Goal: Task Accomplishment & Management: Complete application form

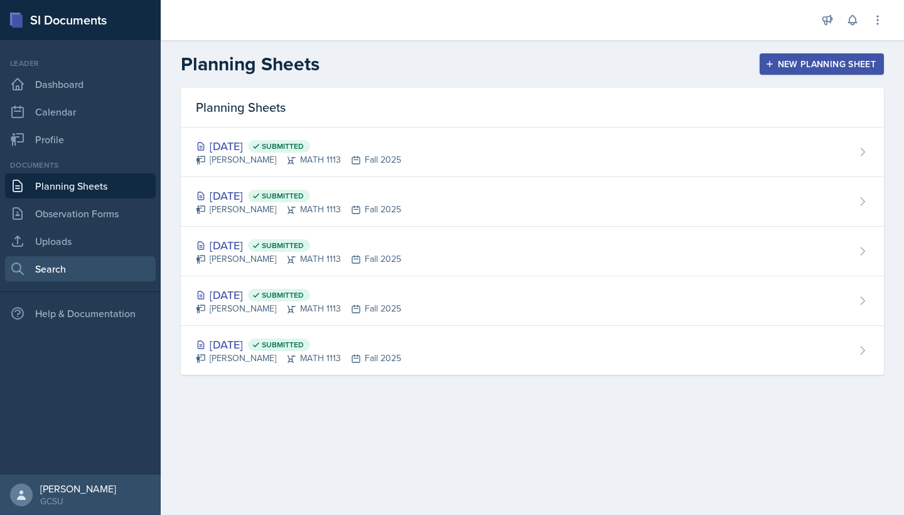
click at [46, 269] on link "Search" at bounding box center [80, 268] width 151 height 25
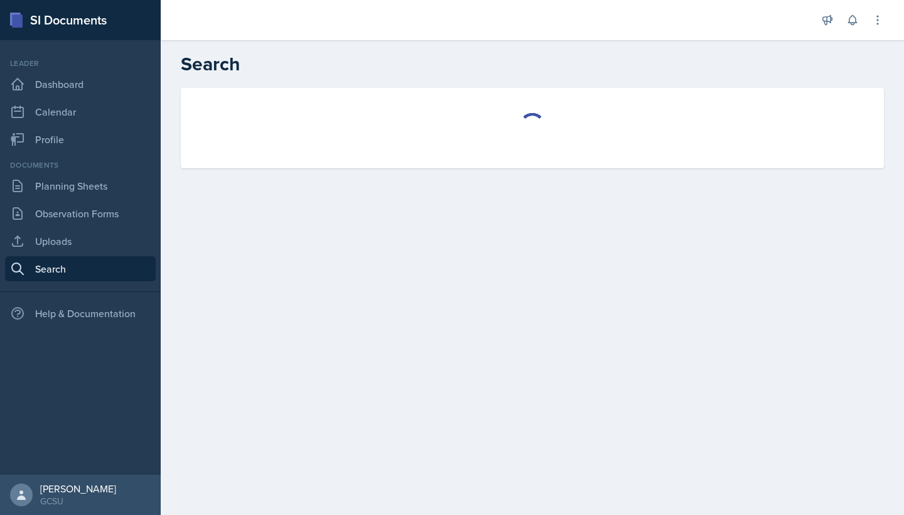
select select "all"
select select "1"
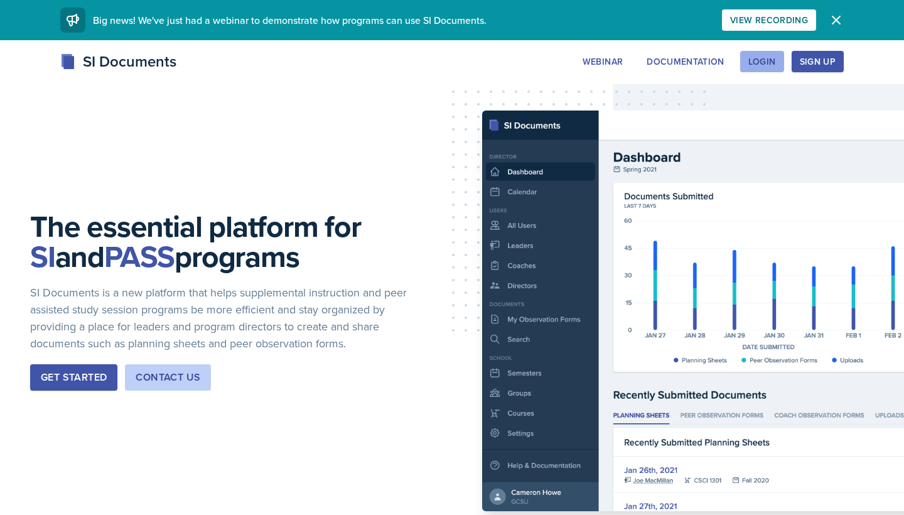
click at [763, 55] on button "Login" at bounding box center [762, 61] width 44 height 21
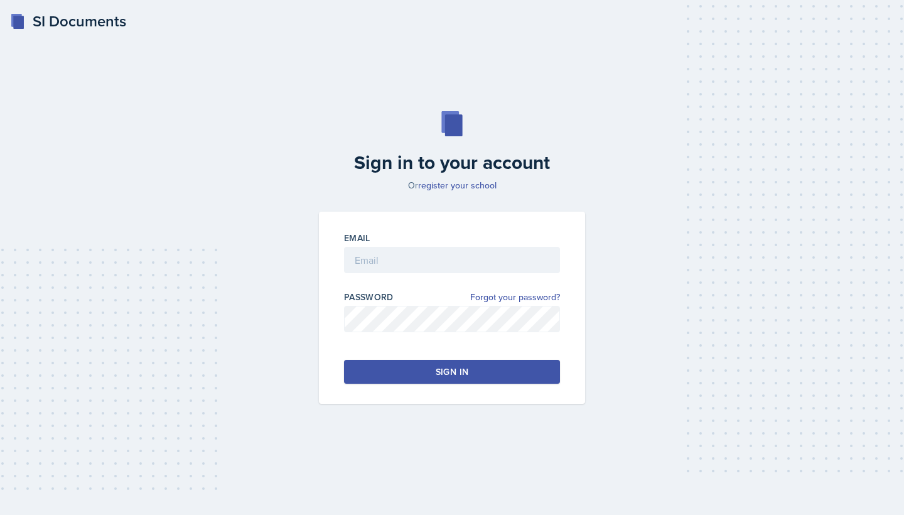
click at [397, 277] on div at bounding box center [452, 279] width 216 height 13
type input "[EMAIL_ADDRESS][DOMAIN_NAME]"
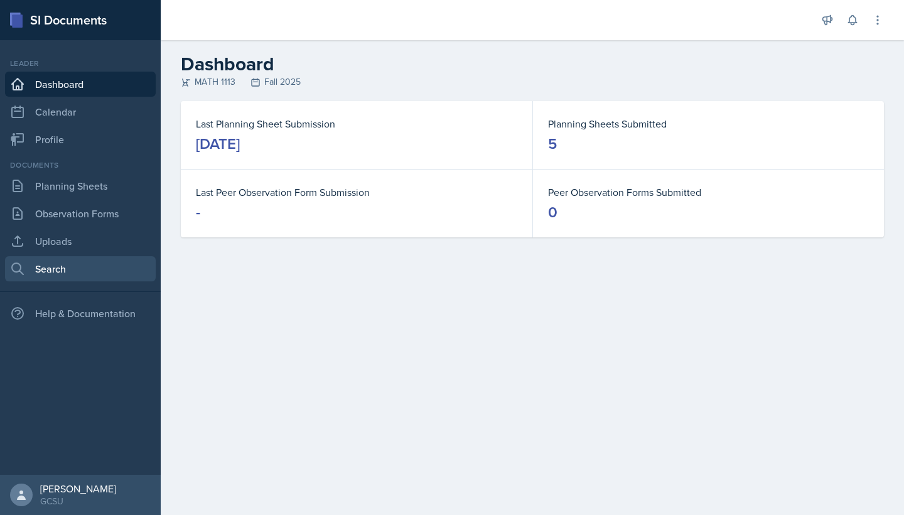
click at [94, 271] on link "Search" at bounding box center [80, 268] width 151 height 25
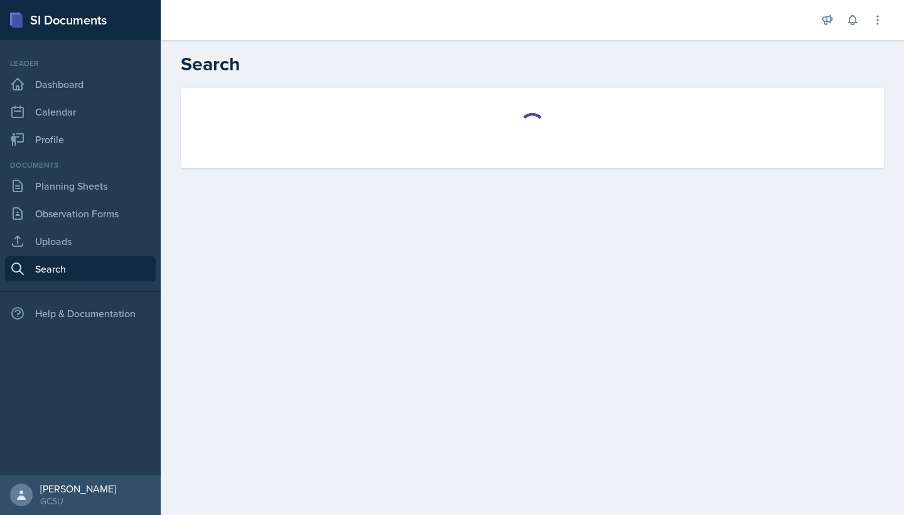
select select "all"
select select "1"
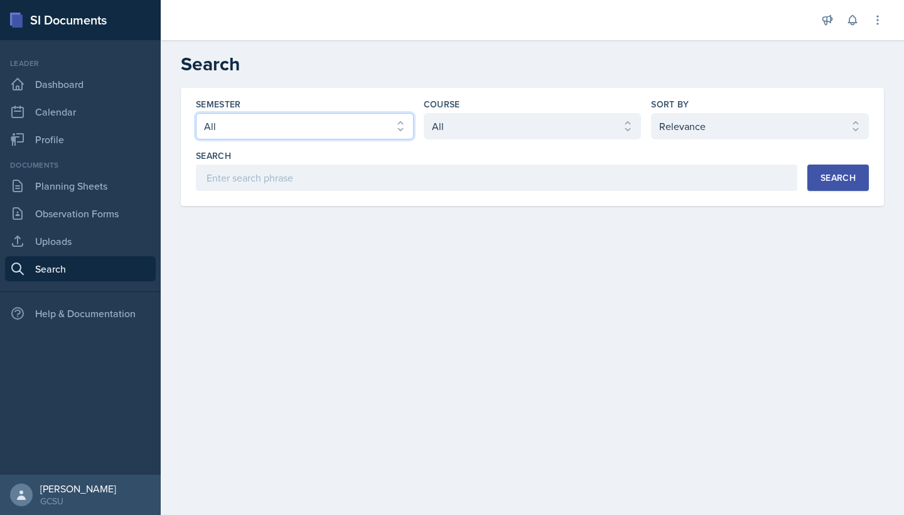
select select "e7b6c66a-987a-4ab3-92d3-5526cc86007b"
click at [473, 140] on div "Semester Select semester All Fall 2025 Spring 2025 Fall 2024 Spring 2024 Fall 2…" at bounding box center [532, 144] width 673 height 93
select select "d236ee51-059a-45e2-88e4-86a0f95ae8ef"
click at [824, 191] on div "Semester Select semester All Fall 2025 Spring 2025 Fall 2024 Spring 2024 Fall 2…" at bounding box center [532, 147] width 703 height 118
click at [824, 183] on div "Search" at bounding box center [838, 178] width 35 height 10
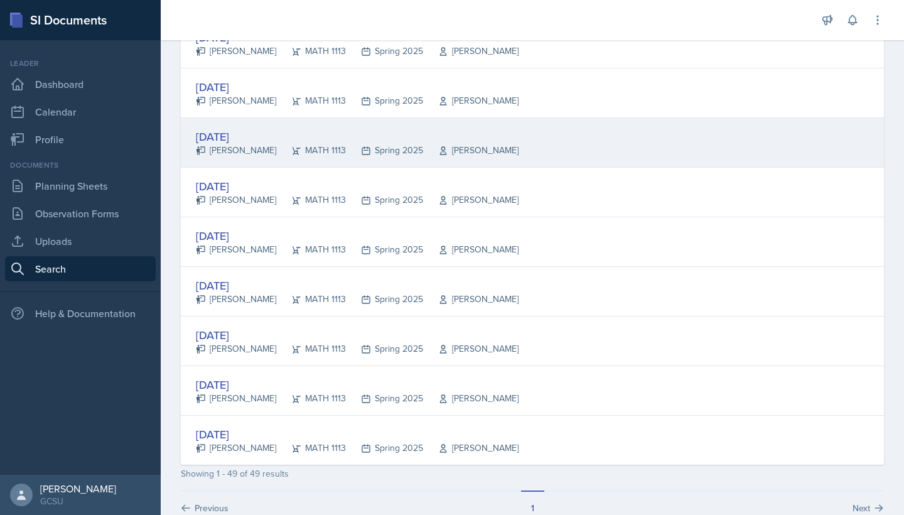
scroll to position [2228, 0]
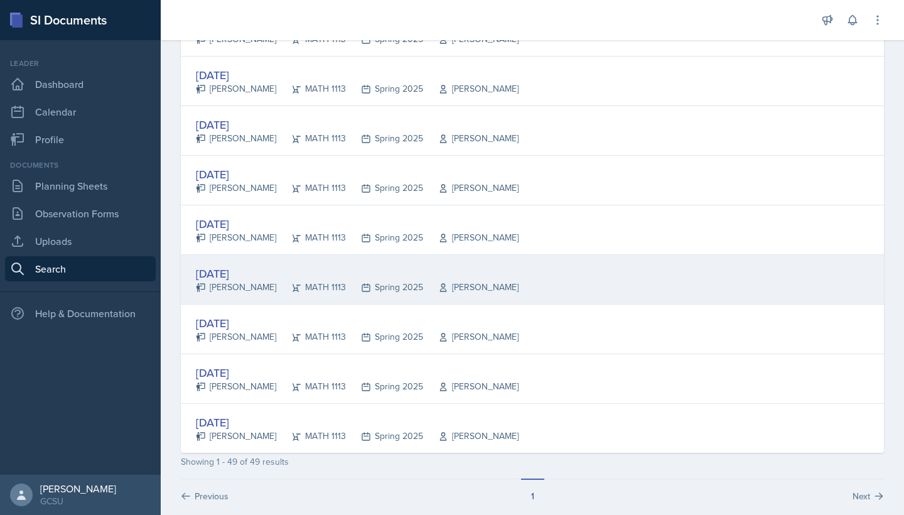
click at [599, 284] on div "[DATE] [PERSON_NAME] MATH 1113 Spring 2025 [PERSON_NAME]" at bounding box center [532, 280] width 703 height 50
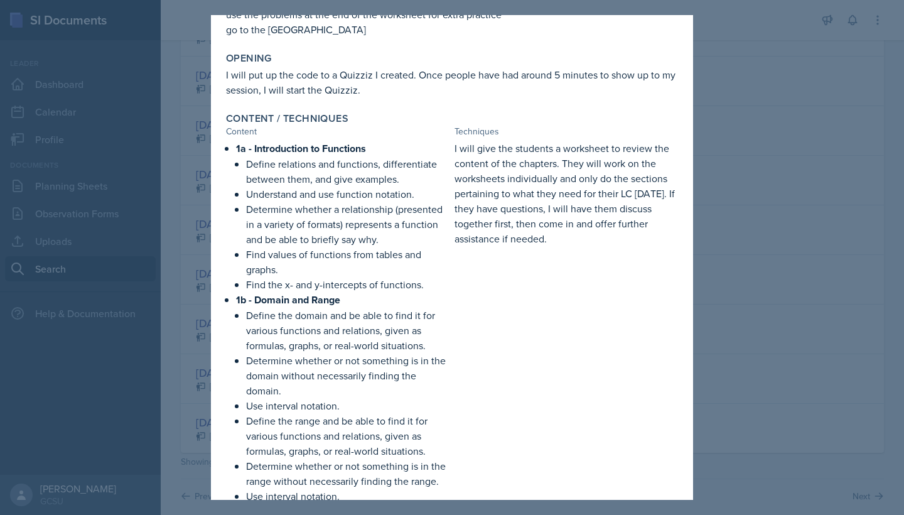
scroll to position [169, 0]
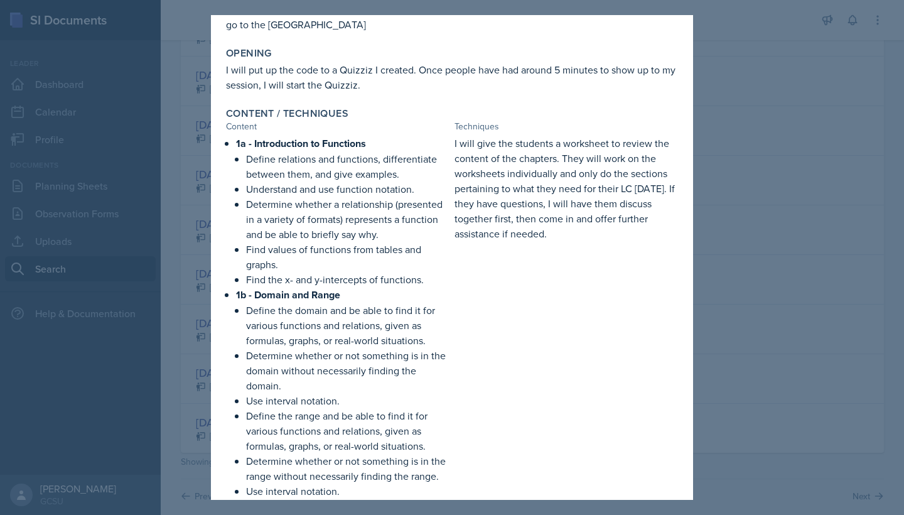
click at [727, 293] on div at bounding box center [452, 257] width 904 height 515
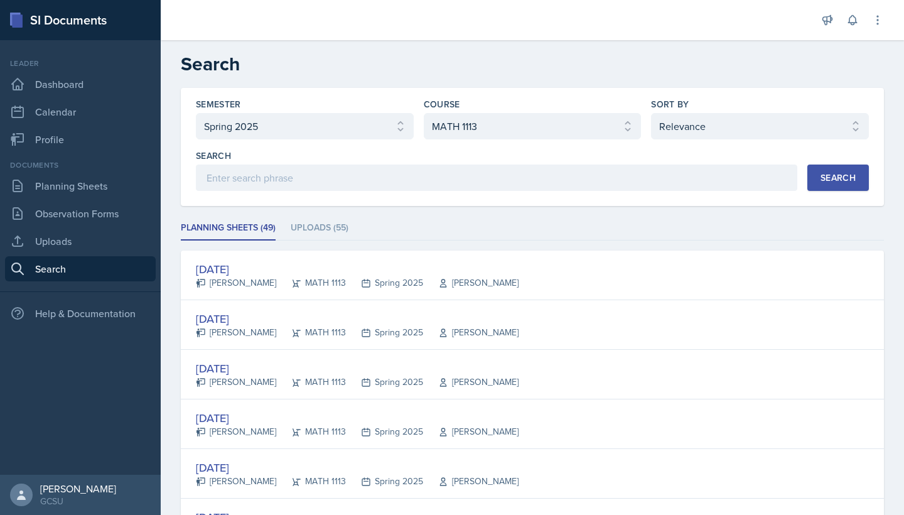
scroll to position [0, 0]
click at [332, 217] on li "Uploads (55)" at bounding box center [320, 228] width 58 height 24
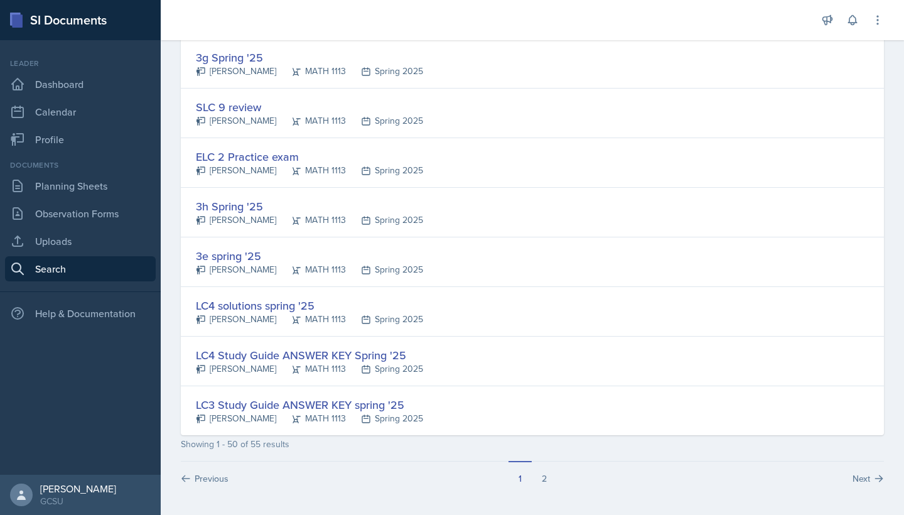
scroll to position [2295, 0]
click at [543, 478] on button "2" at bounding box center [544, 473] width 25 height 24
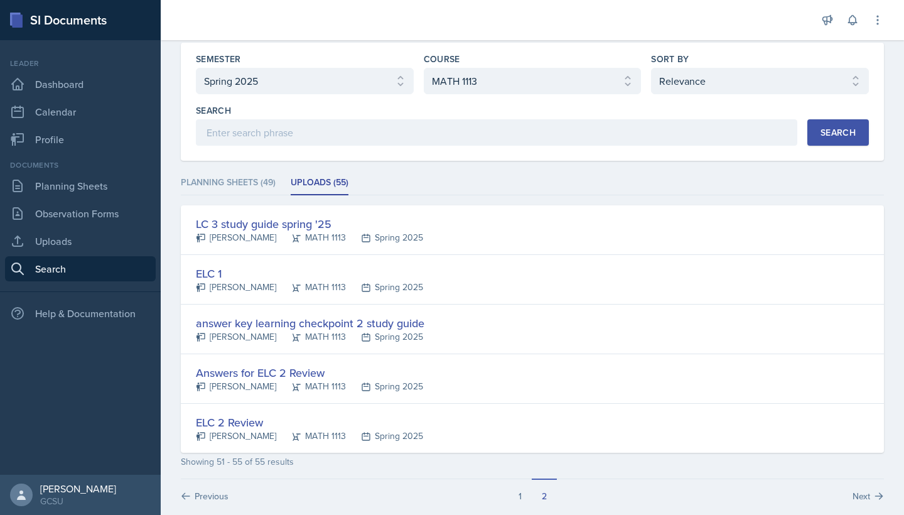
scroll to position [48, 0]
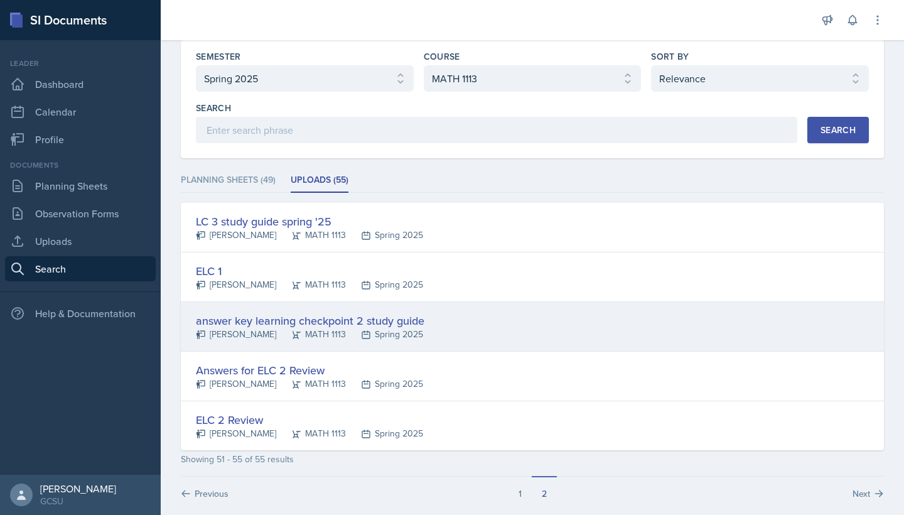
click at [424, 342] on div "answer key learning checkpoint 2 study guide [PERSON_NAME] MATH 1113 Spring 2025" at bounding box center [532, 327] width 703 height 50
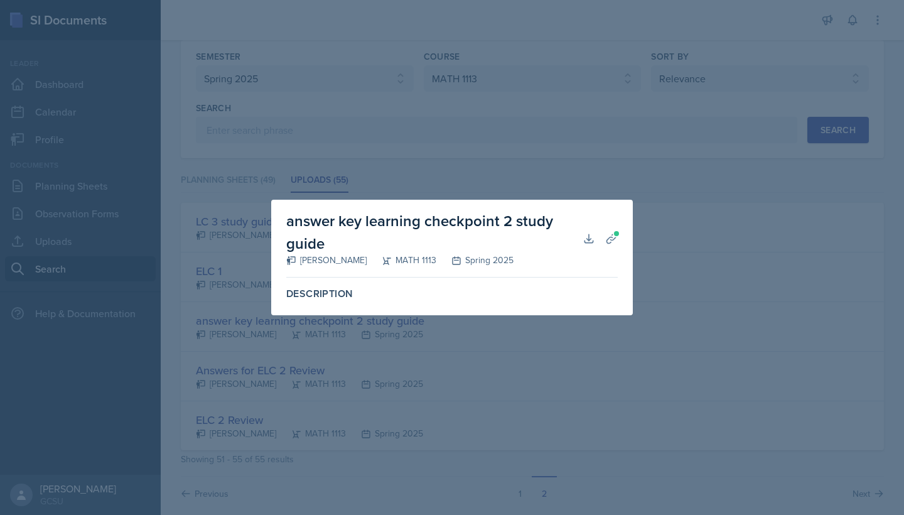
click at [335, 291] on label "Description" at bounding box center [452, 294] width 332 height 13
click at [610, 242] on icon at bounding box center [611, 238] width 13 height 13
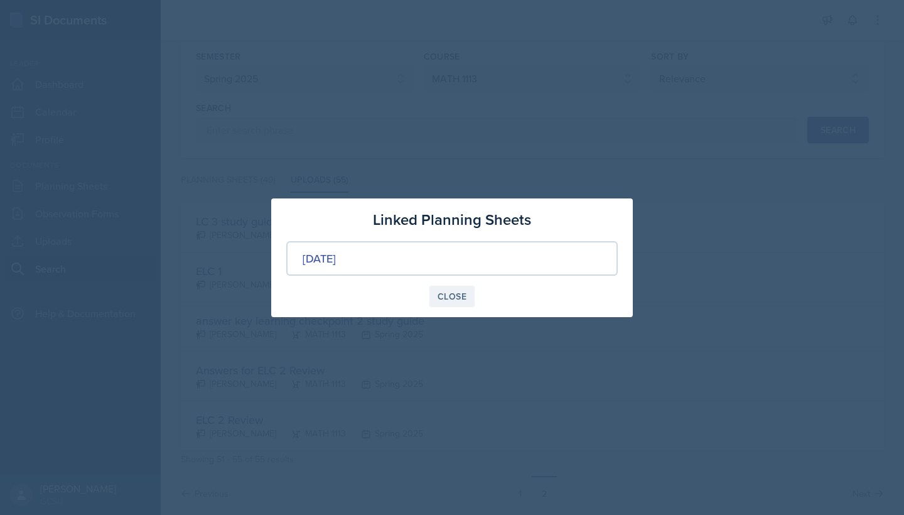
click at [451, 301] on div "Close" at bounding box center [452, 296] width 29 height 10
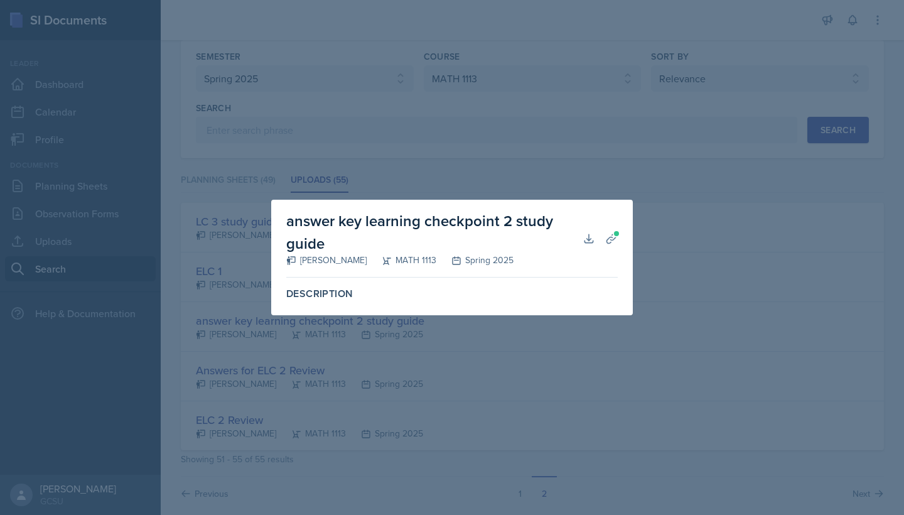
click at [606, 338] on div at bounding box center [452, 257] width 904 height 515
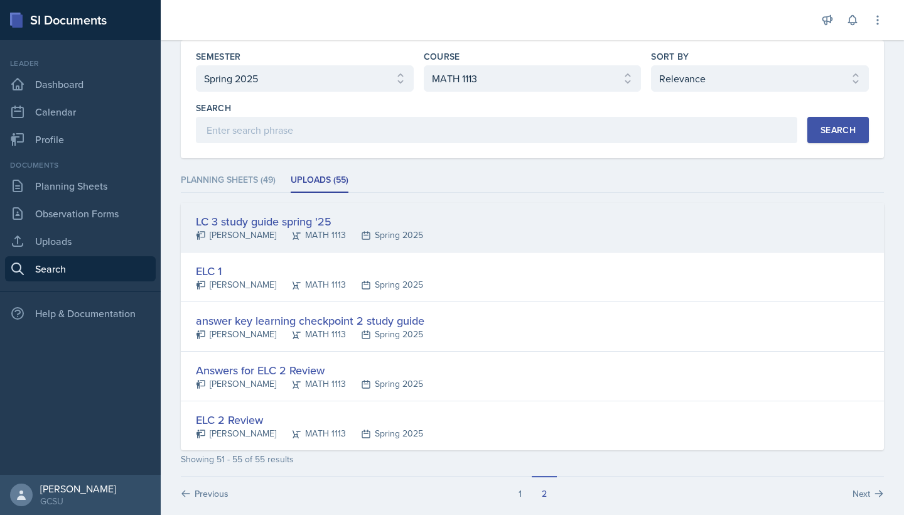
click at [391, 231] on div "Spring 2025" at bounding box center [384, 235] width 77 height 13
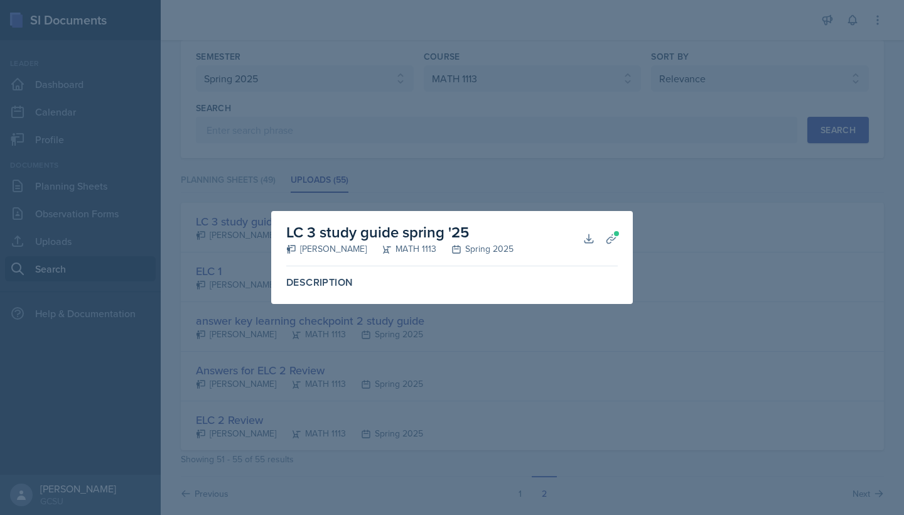
click at [438, 170] on div at bounding box center [452, 257] width 904 height 515
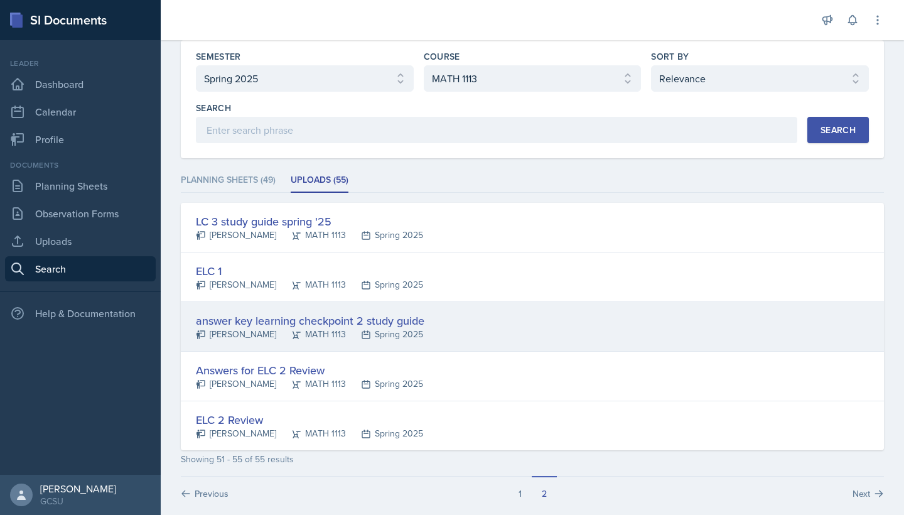
click at [347, 333] on div "Spring 2025" at bounding box center [384, 334] width 77 height 13
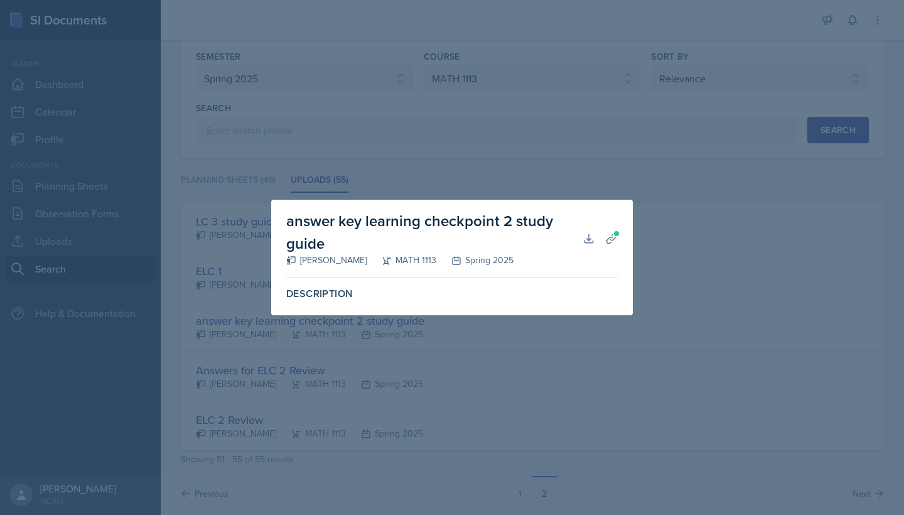
click at [431, 379] on div at bounding box center [452, 257] width 904 height 515
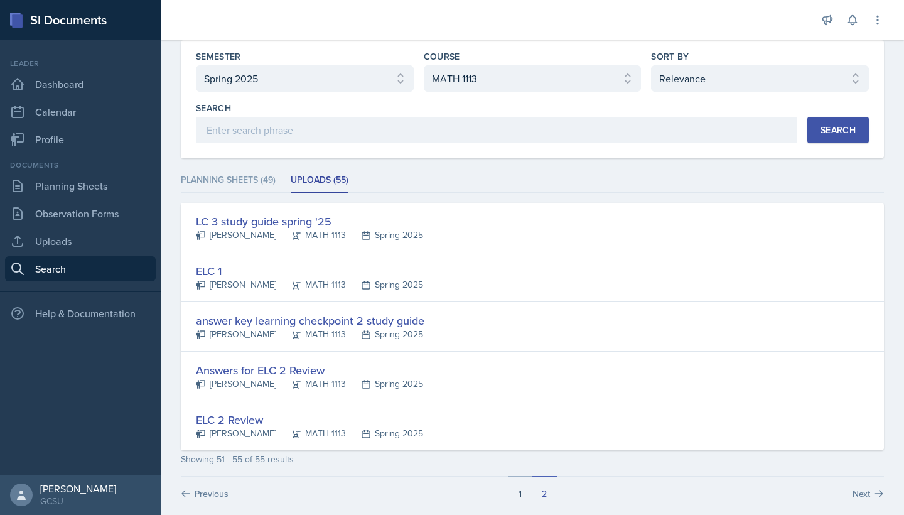
click at [514, 487] on button "1" at bounding box center [520, 488] width 23 height 24
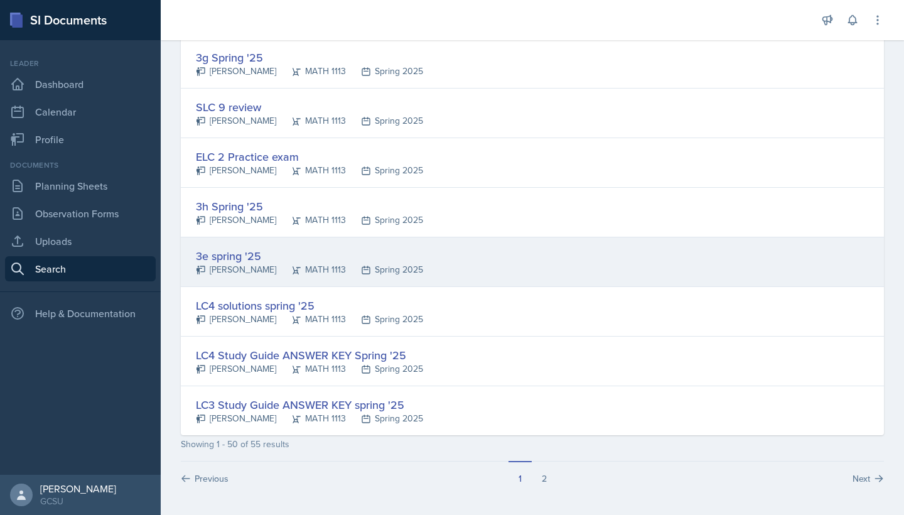
scroll to position [2295, 0]
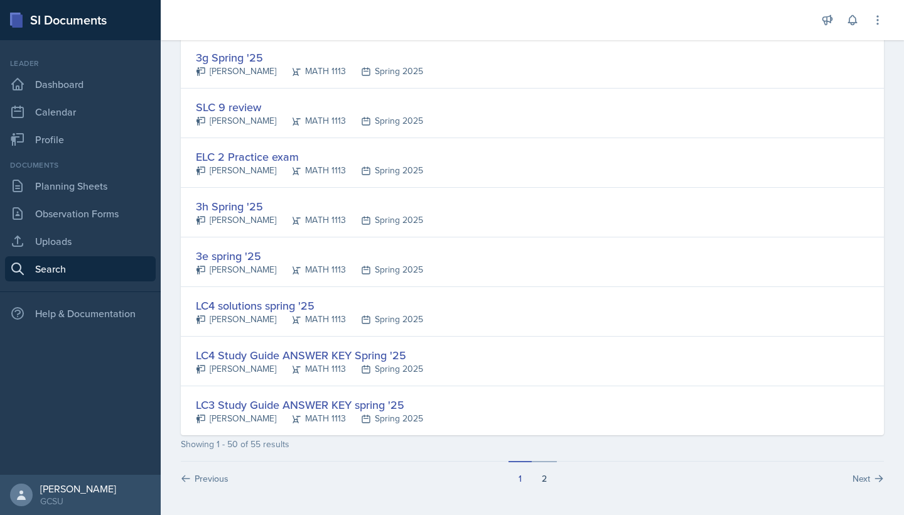
click at [540, 478] on button "2" at bounding box center [544, 473] width 25 height 24
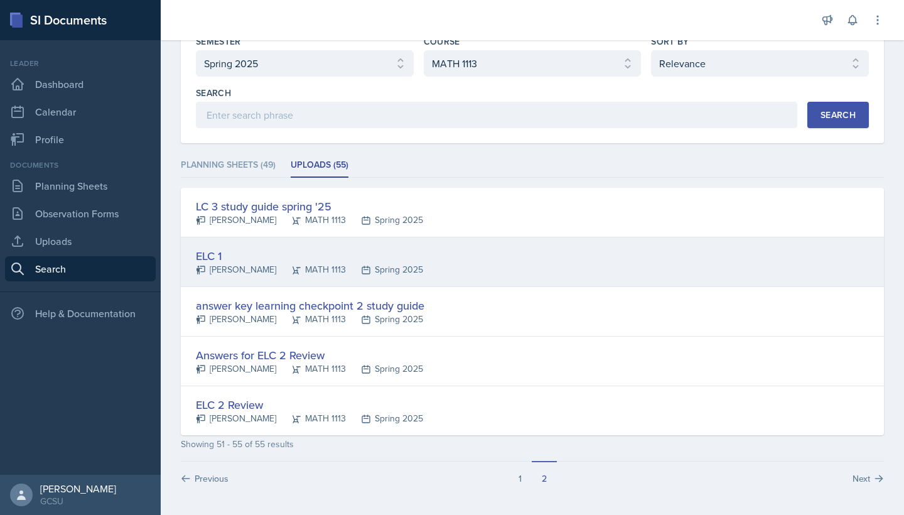
scroll to position [63, 0]
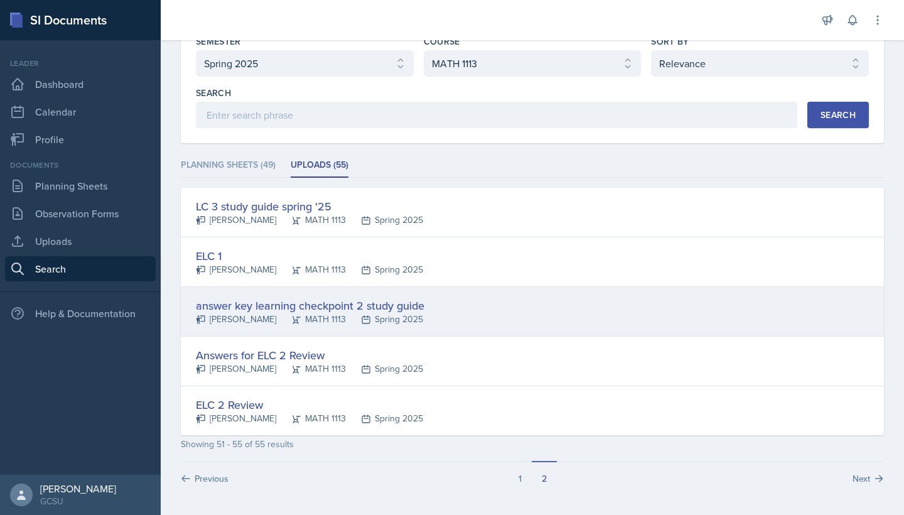
click at [441, 318] on div "answer key learning checkpoint 2 study guide [PERSON_NAME] MATH 1113 Spring 2025" at bounding box center [532, 312] width 703 height 50
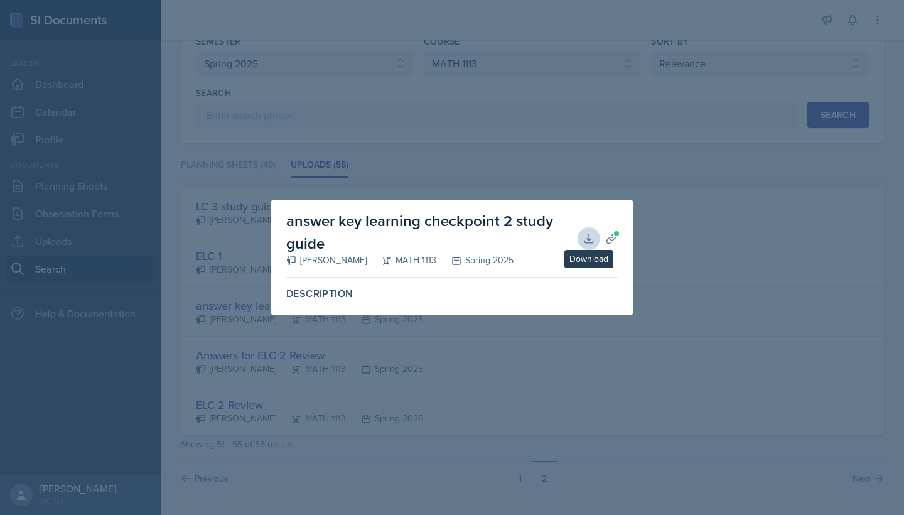
click at [591, 241] on icon at bounding box center [589, 238] width 13 height 13
click at [482, 161] on div at bounding box center [452, 257] width 904 height 515
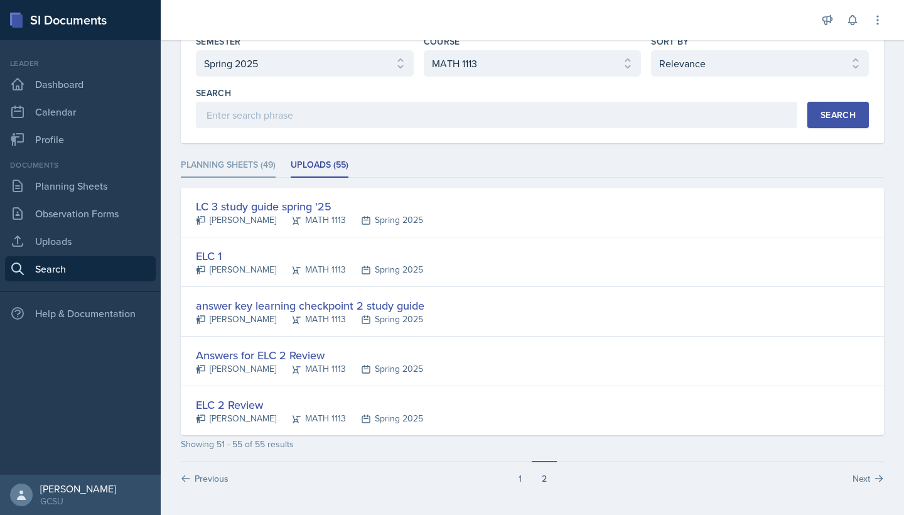
click at [240, 170] on li "Planning Sheets (49)" at bounding box center [228, 165] width 95 height 24
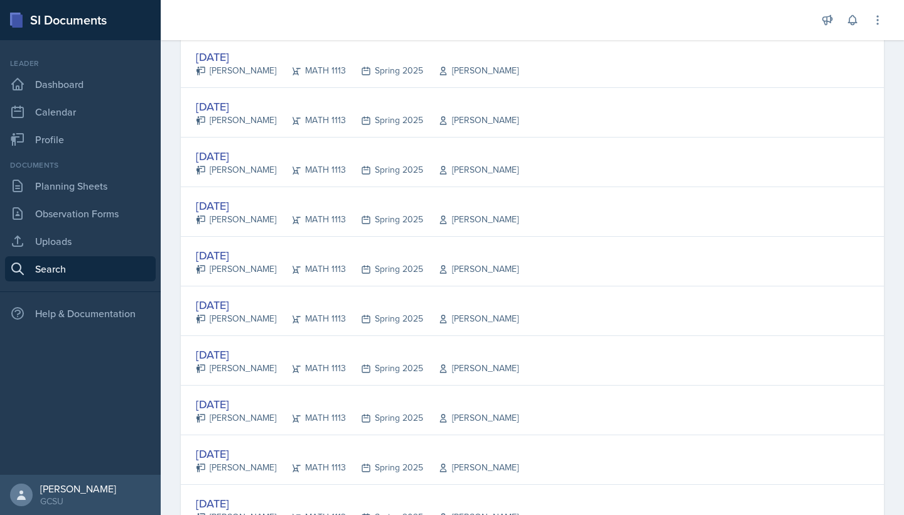
scroll to position [2109, 0]
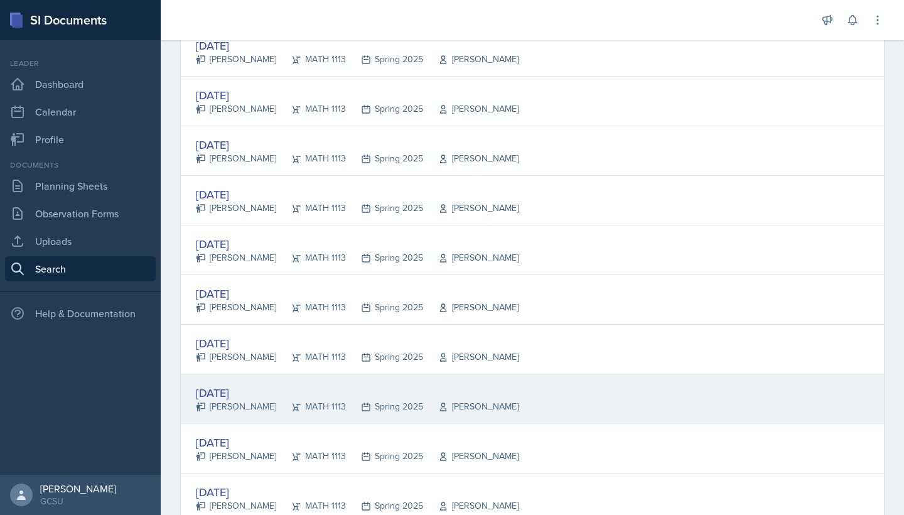
click at [360, 422] on div "[DATE] [PERSON_NAME] MATH 1113 Spring 2025 [PERSON_NAME]" at bounding box center [532, 399] width 703 height 50
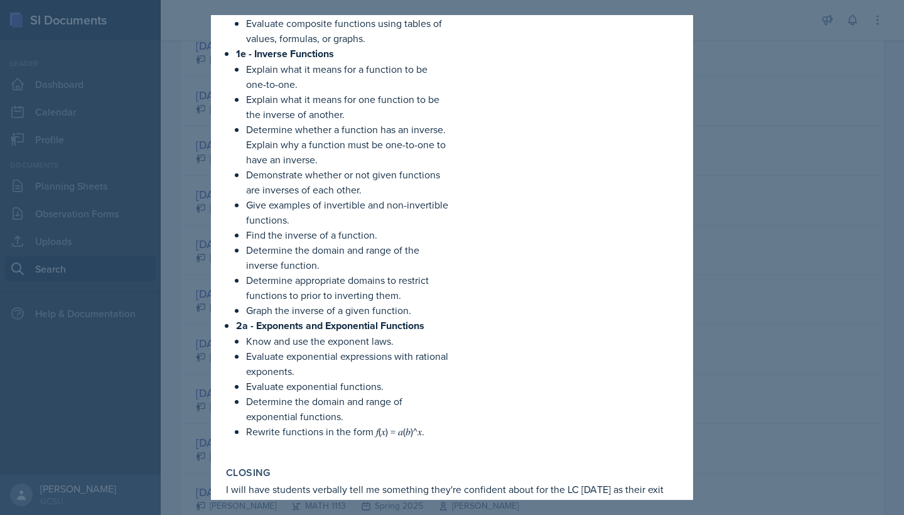
scroll to position [853, 0]
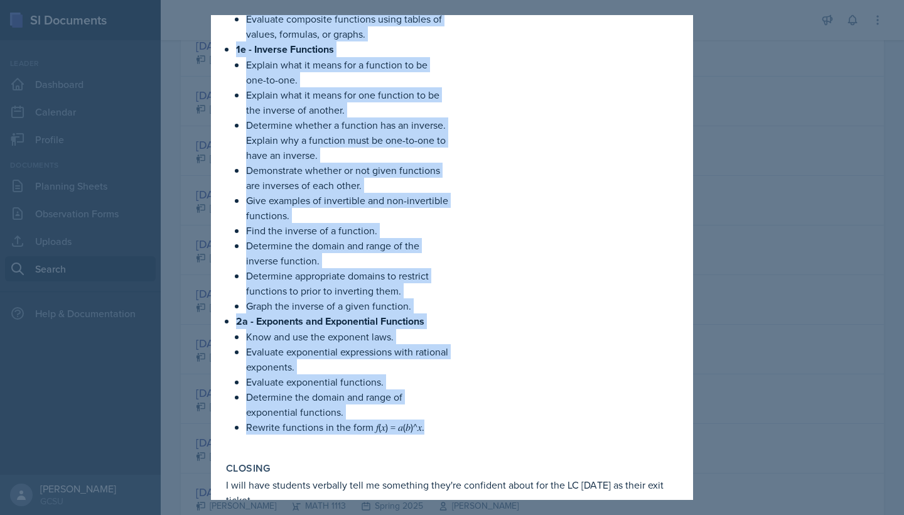
drag, startPoint x: 237, startPoint y: 315, endPoint x: 374, endPoint y: 440, distance: 186.2
copy ul "1a - Introduction to Functions Define relations and functions, differentiate be…"
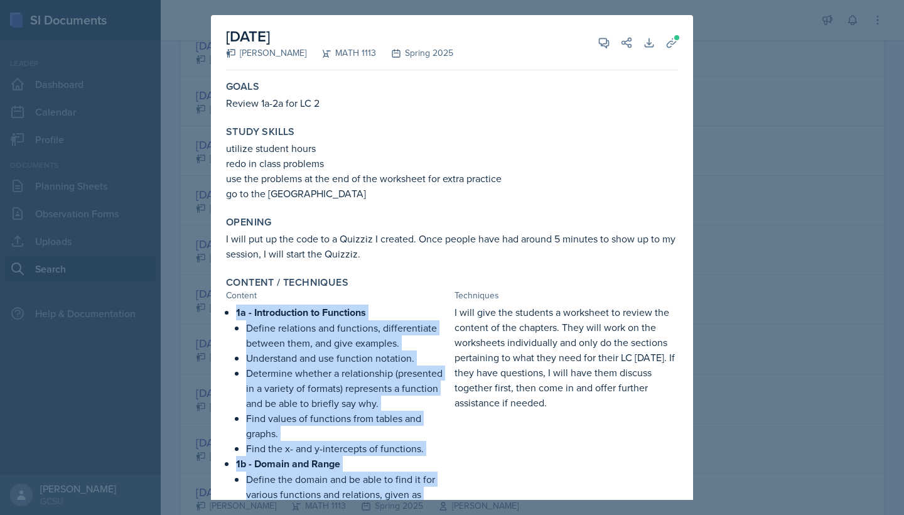
scroll to position [0, 0]
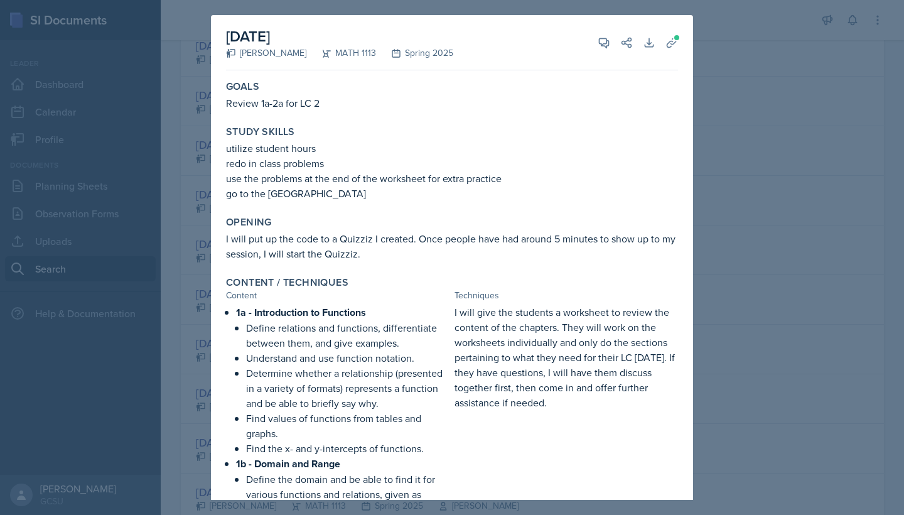
click at [703, 190] on div at bounding box center [452, 257] width 904 height 515
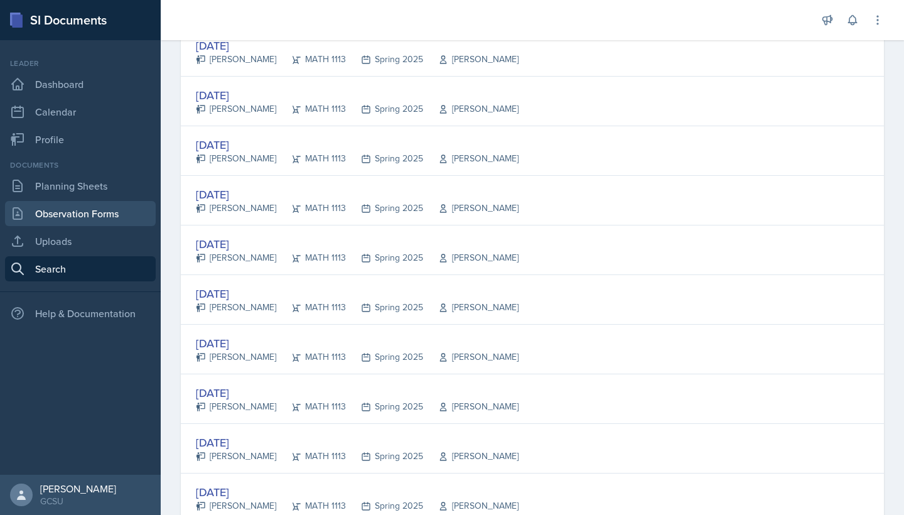
click at [110, 202] on link "Observation Forms" at bounding box center [80, 213] width 151 height 25
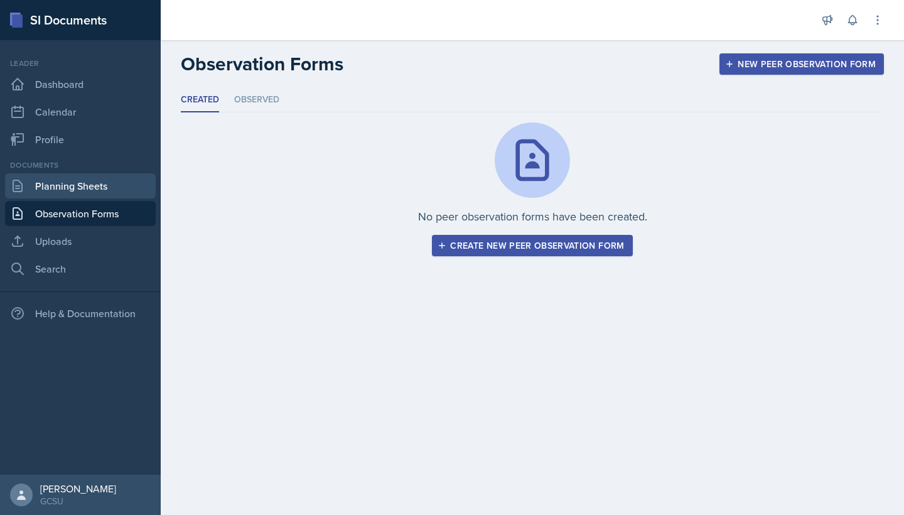
click at [107, 195] on link "Planning Sheets" at bounding box center [80, 185] width 151 height 25
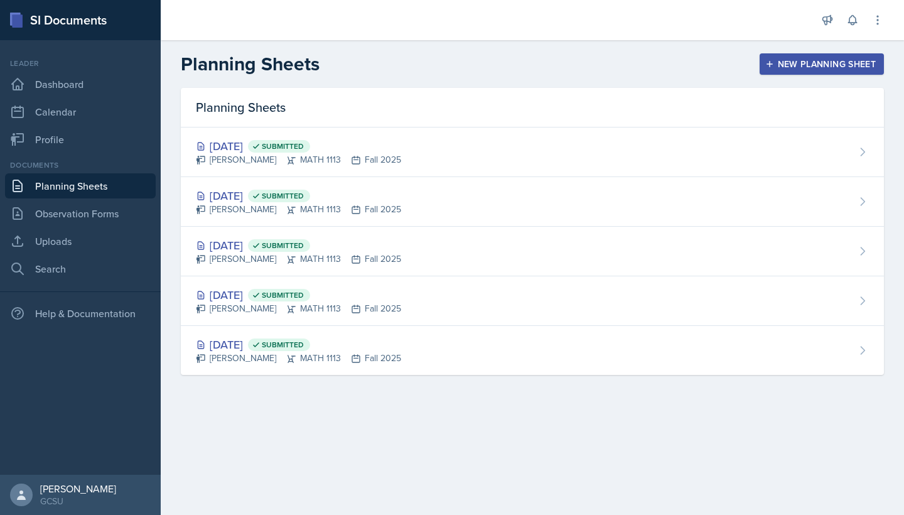
click at [769, 72] on button "New Planning Sheet" at bounding box center [822, 63] width 124 height 21
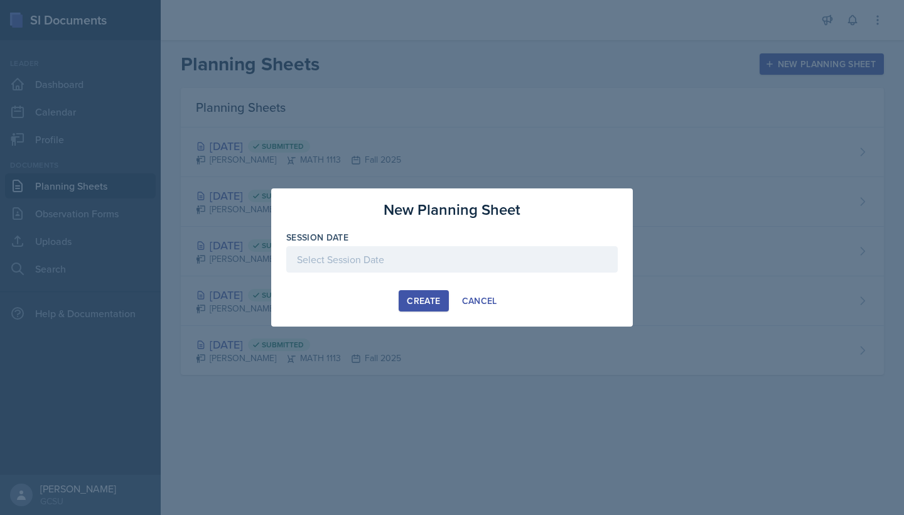
click at [350, 260] on div at bounding box center [452, 259] width 332 height 26
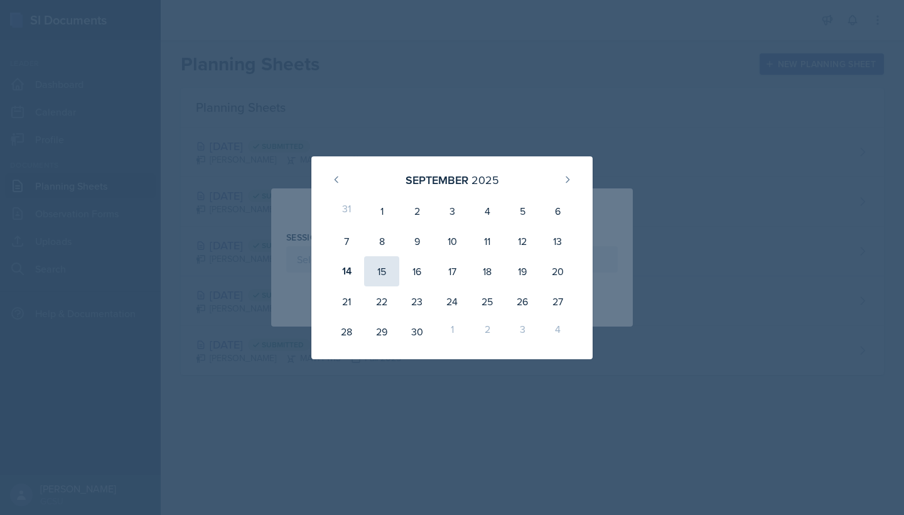
click at [374, 270] on div "15" at bounding box center [381, 271] width 35 height 30
type input "[DATE]"
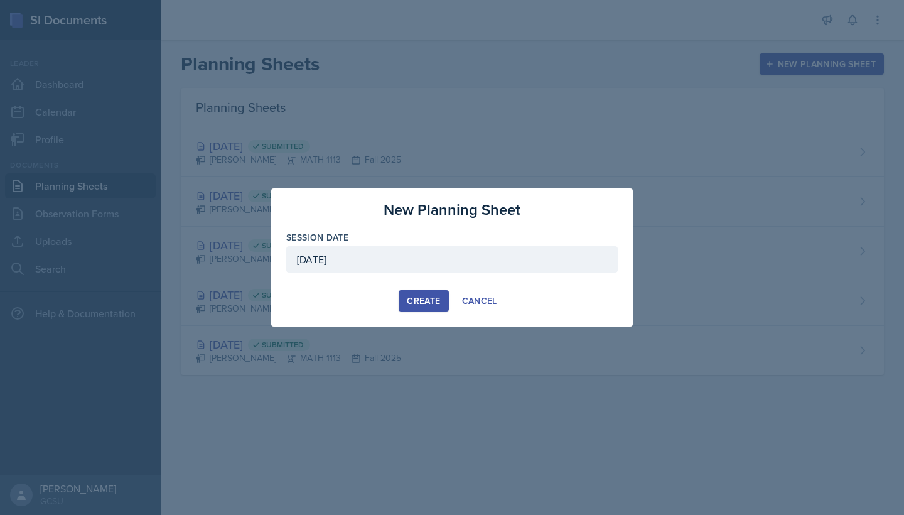
click at [435, 306] on div "Create" at bounding box center [423, 301] width 33 height 10
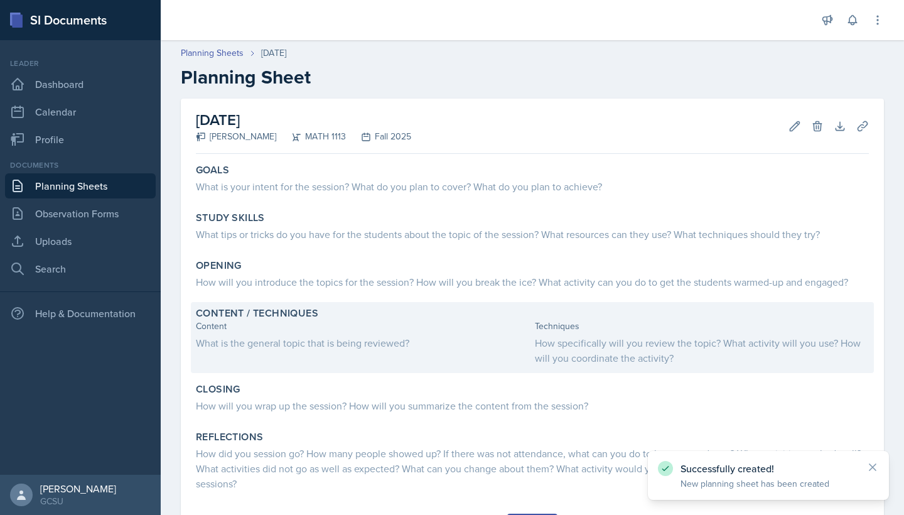
click at [306, 334] on div "Content What is the general topic that is being reviewed?" at bounding box center [363, 343] width 334 height 46
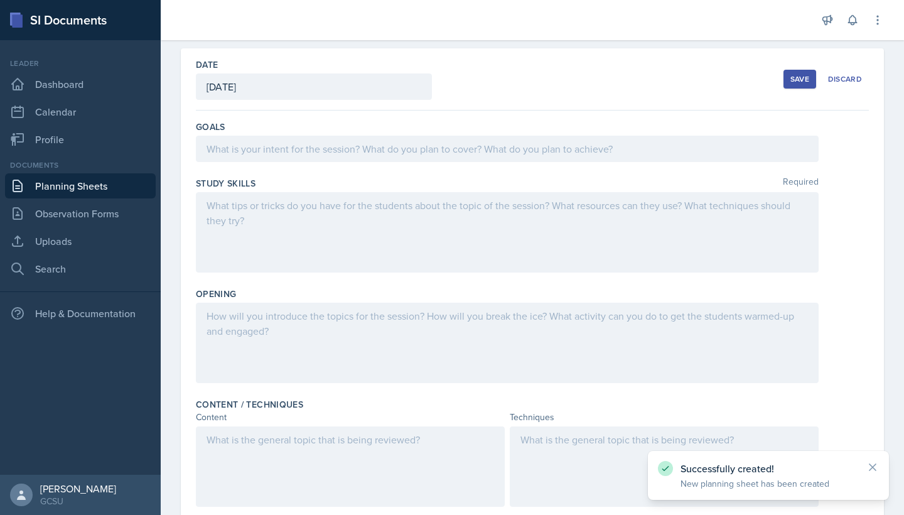
scroll to position [97, 0]
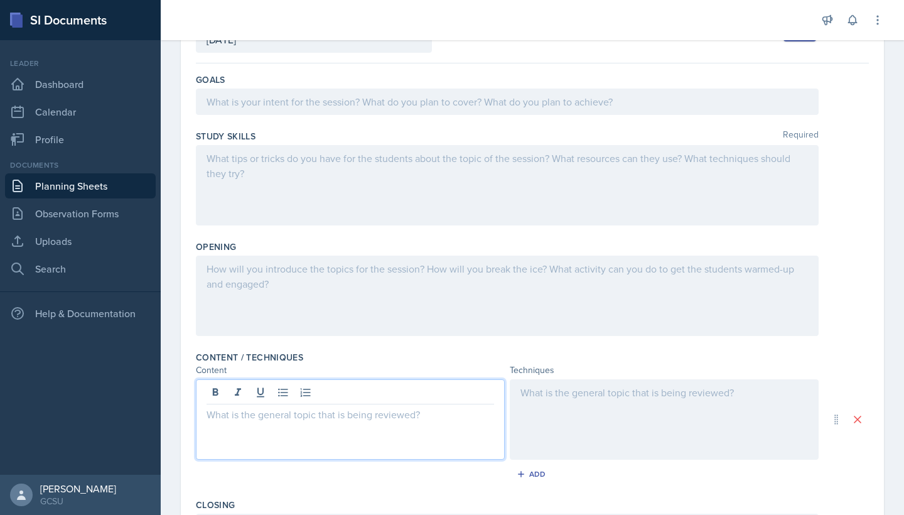
click at [281, 389] on div at bounding box center [350, 419] width 309 height 80
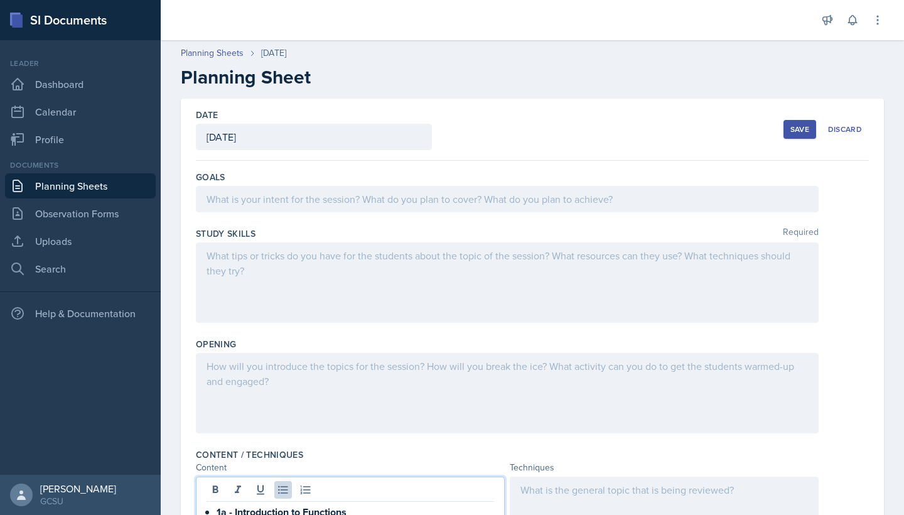
scroll to position [0, 0]
click at [260, 205] on div at bounding box center [507, 199] width 623 height 26
